Goal: Navigation & Orientation: Find specific page/section

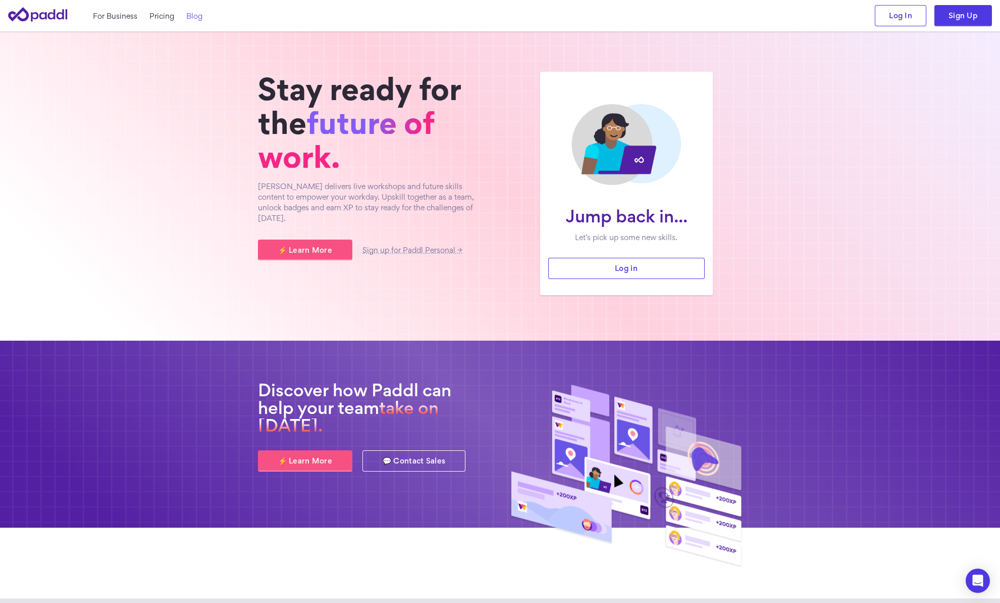
click at [194, 18] on link "Blog" at bounding box center [194, 16] width 16 height 11
